Goal: Task Accomplishment & Management: Use online tool/utility

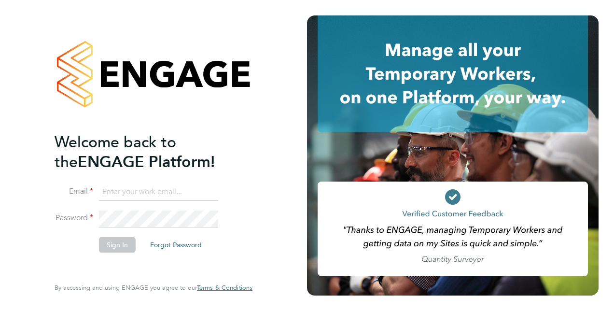
type input "Jennifer.forrester@justice.gov.uk"
click at [115, 246] on button "Sign In" at bounding box center [117, 244] width 37 height 15
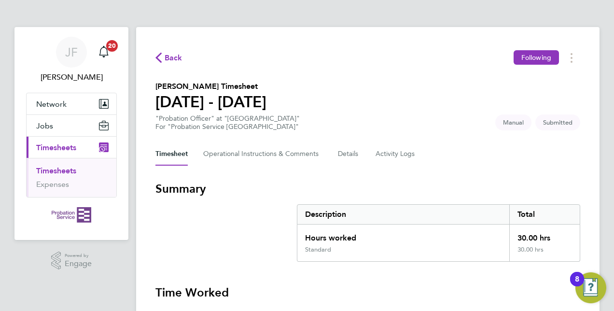
click at [416, 163] on div "Timesheet Operational Instructions & Comments Details Activity Logs" at bounding box center [367, 153] width 425 height 23
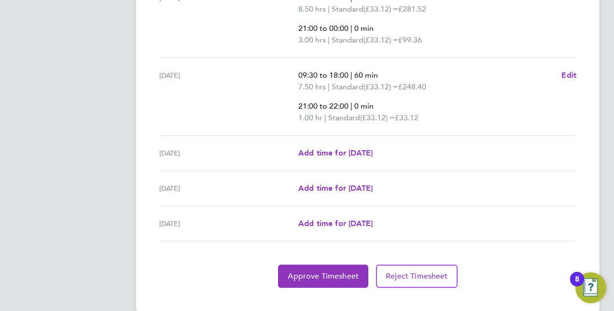
scroll to position [454, 0]
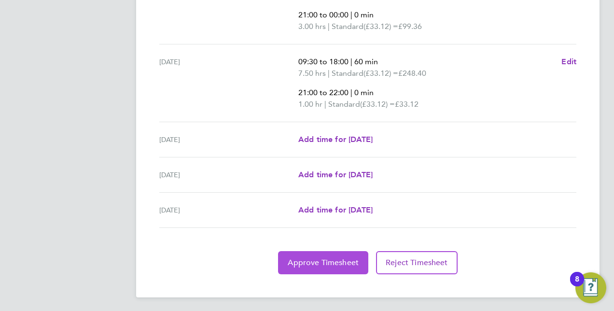
click at [336, 263] on span "Approve Timesheet" at bounding box center [323, 263] width 71 height 10
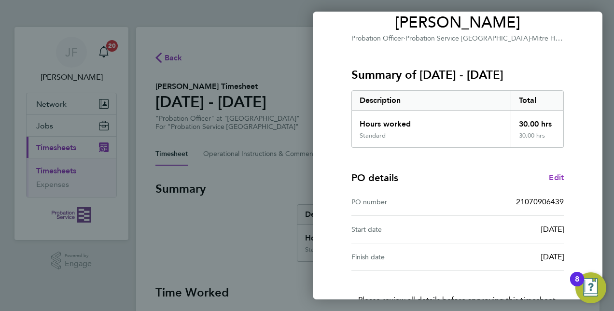
scroll to position [151, 0]
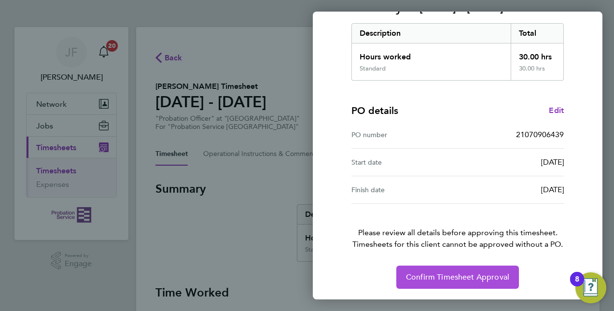
click at [496, 283] on button "Confirm Timesheet Approval" at bounding box center [457, 276] width 123 height 23
